Goal: Information Seeking & Learning: Learn about a topic

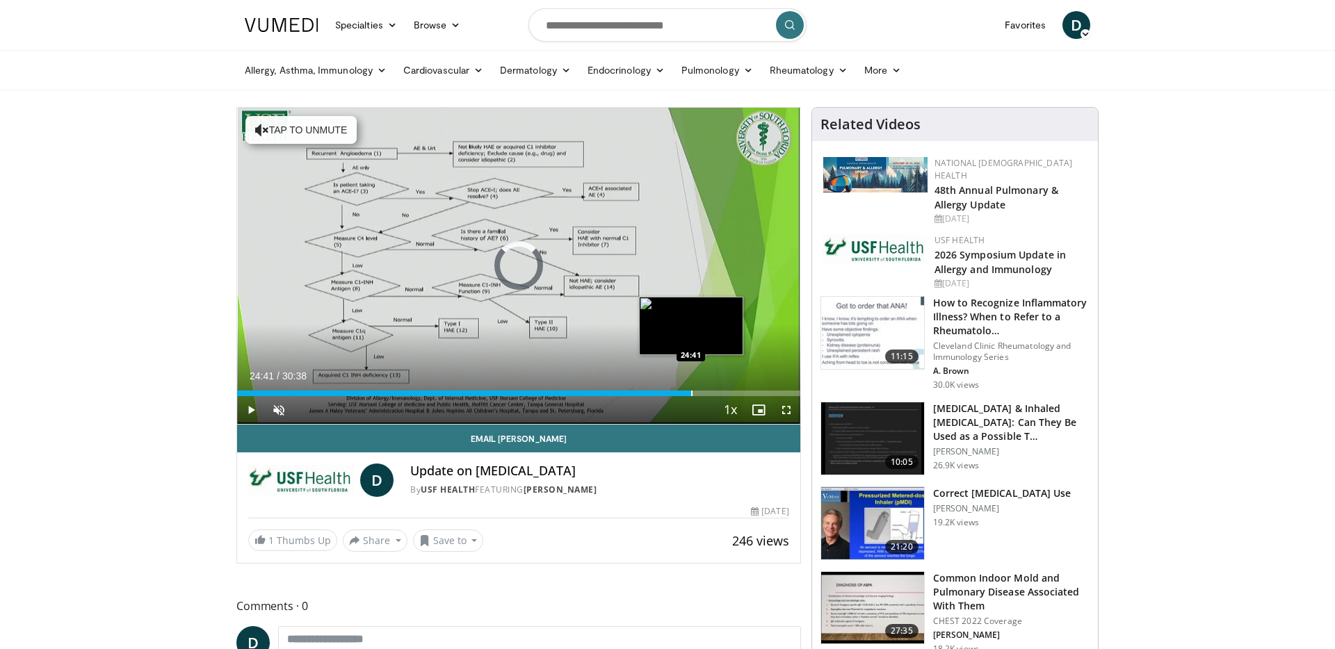
click at [691, 391] on div "Progress Bar" at bounding box center [691, 394] width 1 height 6
click at [686, 394] on div "Progress Bar" at bounding box center [686, 394] width 1 height 6
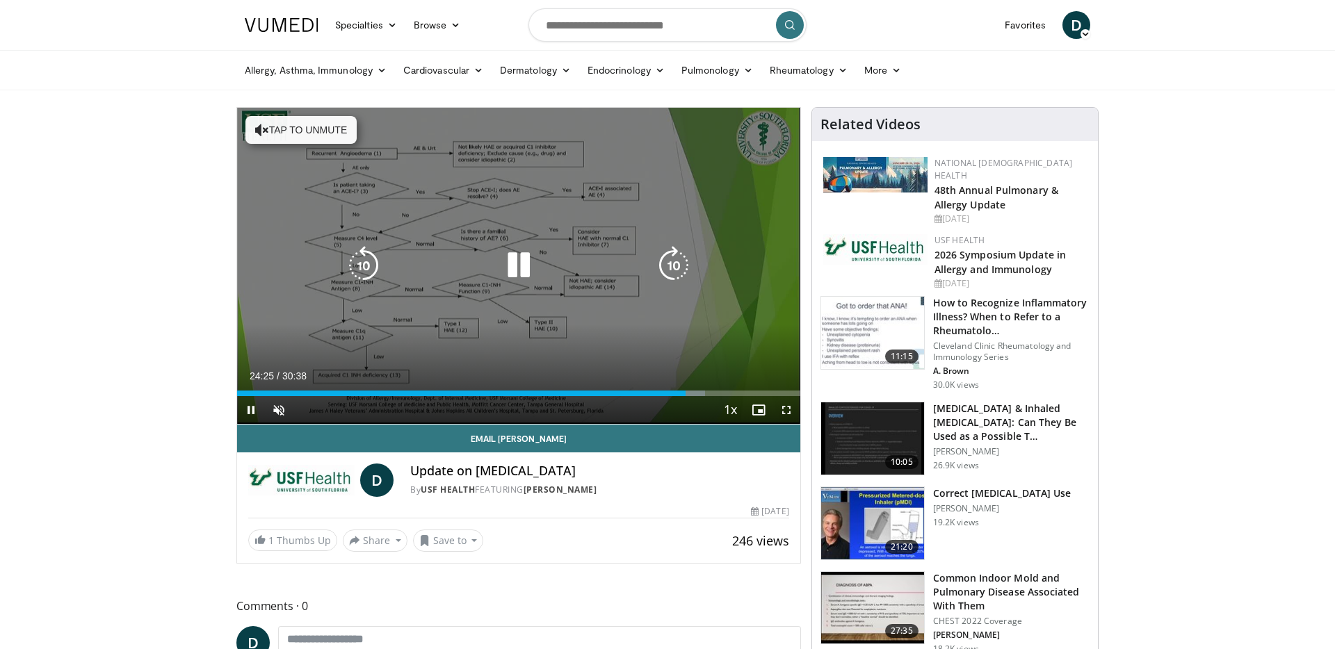
click at [345, 143] on button "Tap to unmute" at bounding box center [300, 130] width 111 height 28
click at [372, 266] on icon "Video Player" at bounding box center [363, 265] width 39 height 39
click at [527, 261] on icon "Video Player" at bounding box center [518, 265] width 39 height 39
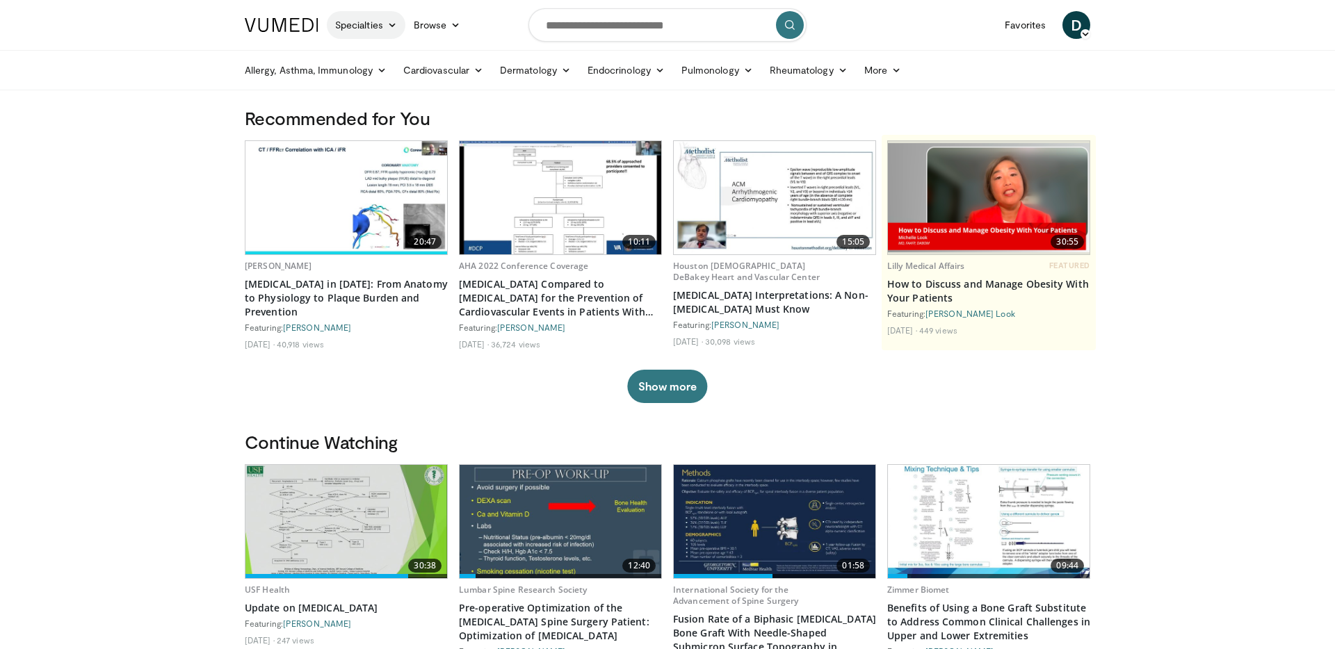
click at [395, 28] on icon at bounding box center [392, 25] width 10 height 10
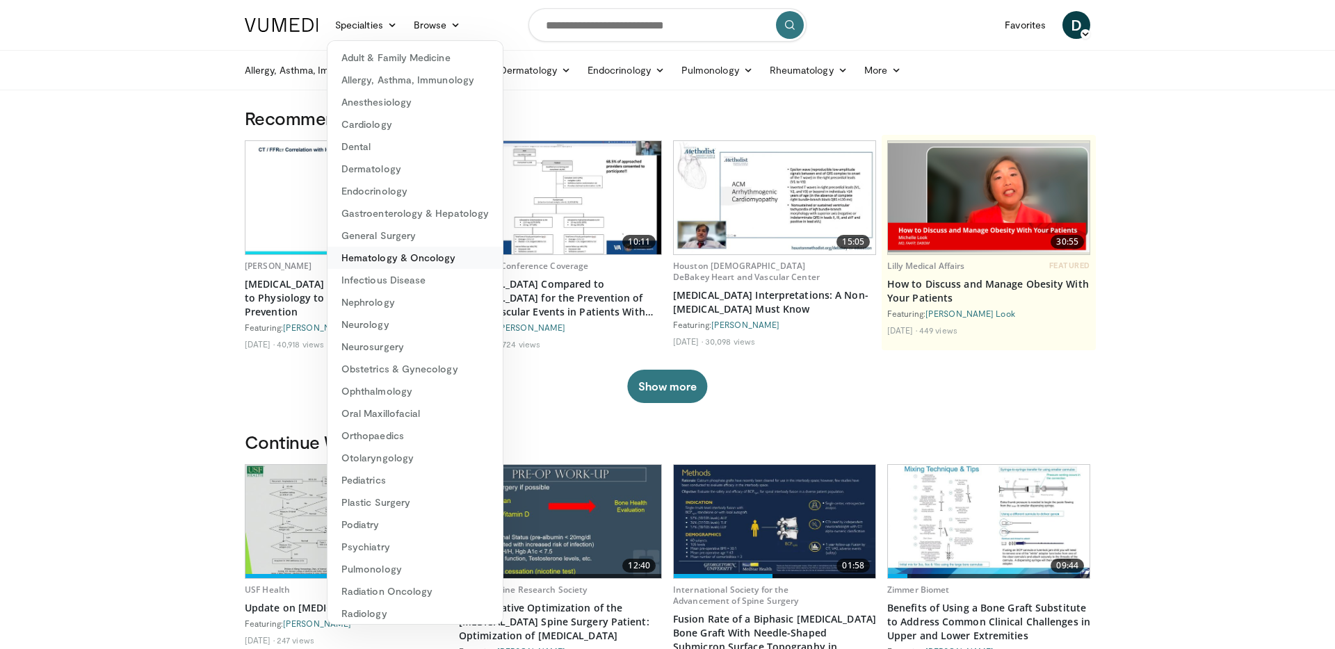
click at [412, 261] on link "Hematology & Oncology" at bounding box center [414, 258] width 175 height 22
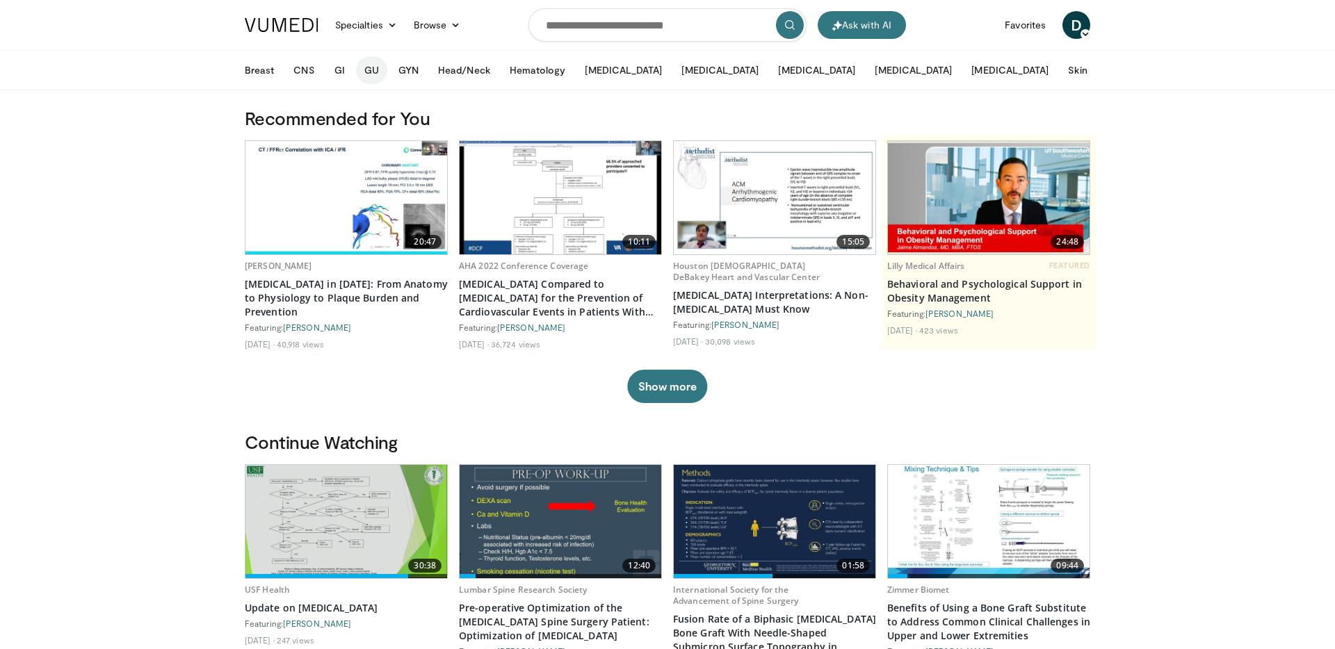
click at [369, 78] on button "GU" at bounding box center [371, 70] width 31 height 28
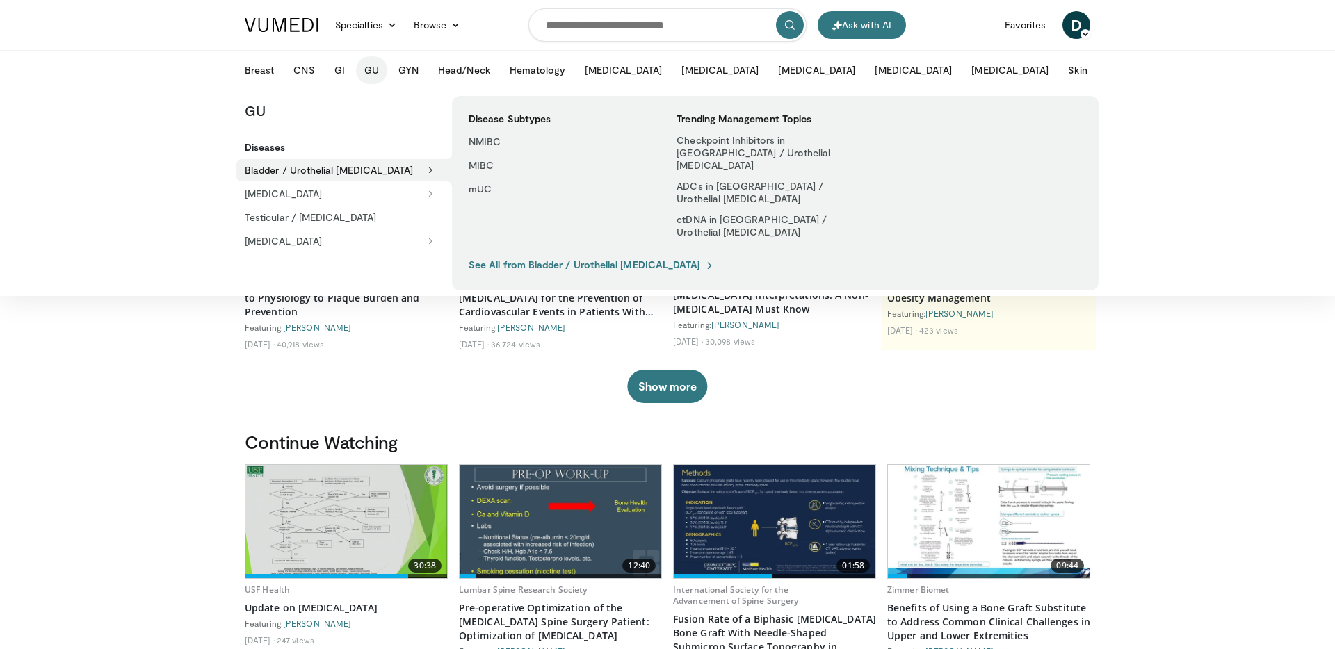
click at [336, 169] on button "Bladder / Urothelial [MEDICAL_DATA]" at bounding box center [344, 170] width 216 height 22
click at [435, 170] on icon at bounding box center [431, 170] width 10 height 10
click at [430, 170] on icon at bounding box center [431, 170] width 10 height 10
click at [346, 168] on button "Bladder / Urothelial [MEDICAL_DATA]" at bounding box center [344, 170] width 216 height 22
click at [256, 168] on button "Bladder / Urothelial [MEDICAL_DATA]" at bounding box center [344, 170] width 216 height 22
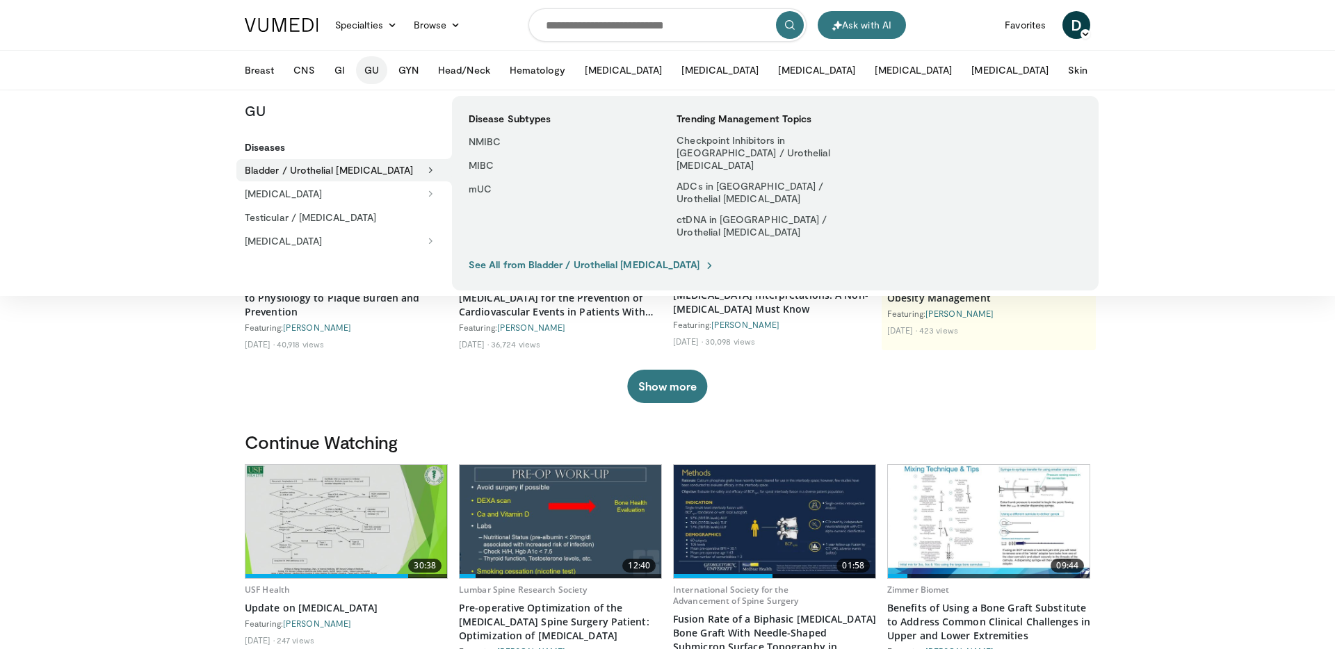
click at [256, 168] on button "Bladder / Urothelial [MEDICAL_DATA]" at bounding box center [344, 170] width 216 height 22
click at [507, 140] on link "NMIBC" at bounding box center [558, 142] width 197 height 22
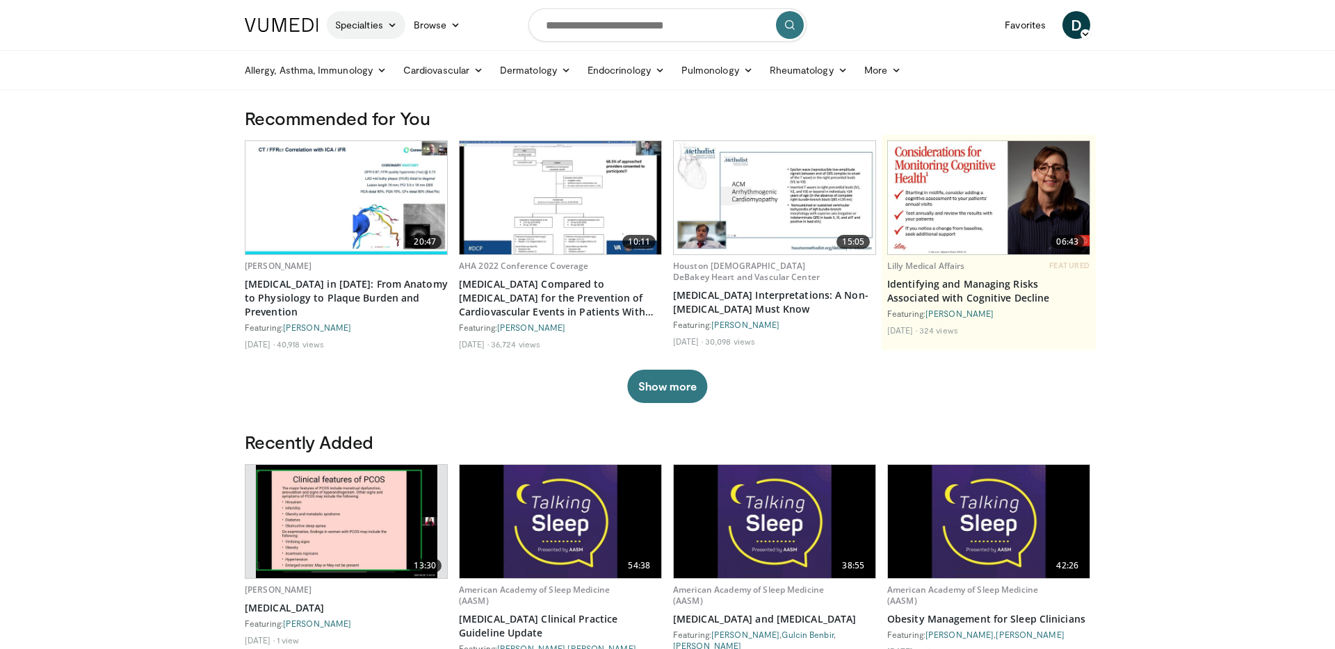
click at [364, 26] on link "Specialties" at bounding box center [366, 25] width 79 height 28
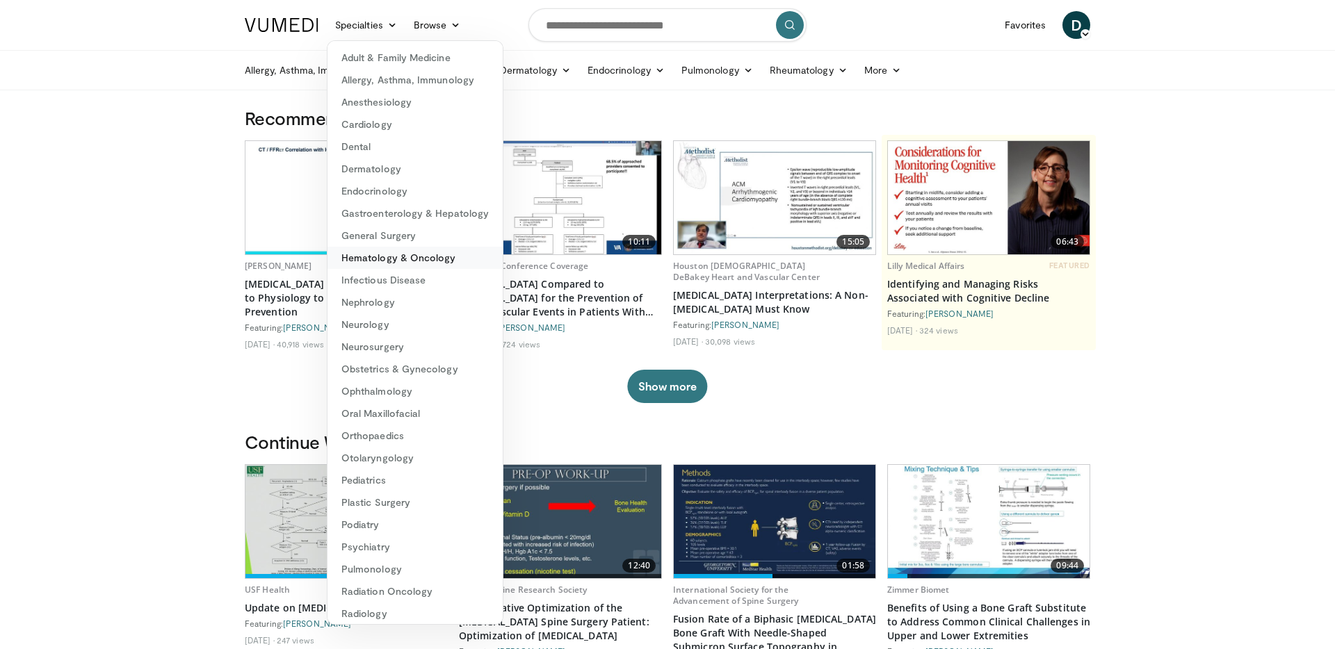
click at [422, 255] on link "Hematology & Oncology" at bounding box center [414, 258] width 175 height 22
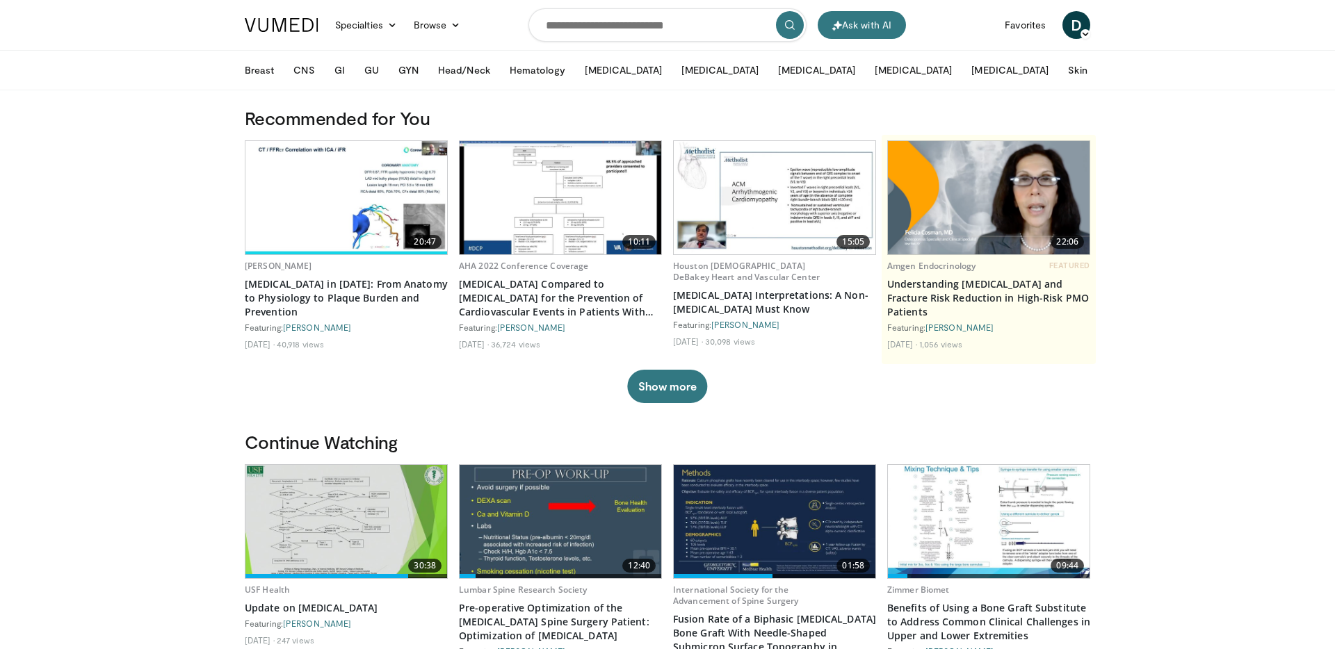
click at [1099, 73] on button "More" at bounding box center [1126, 70] width 54 height 28
